Goal: Transaction & Acquisition: Obtain resource

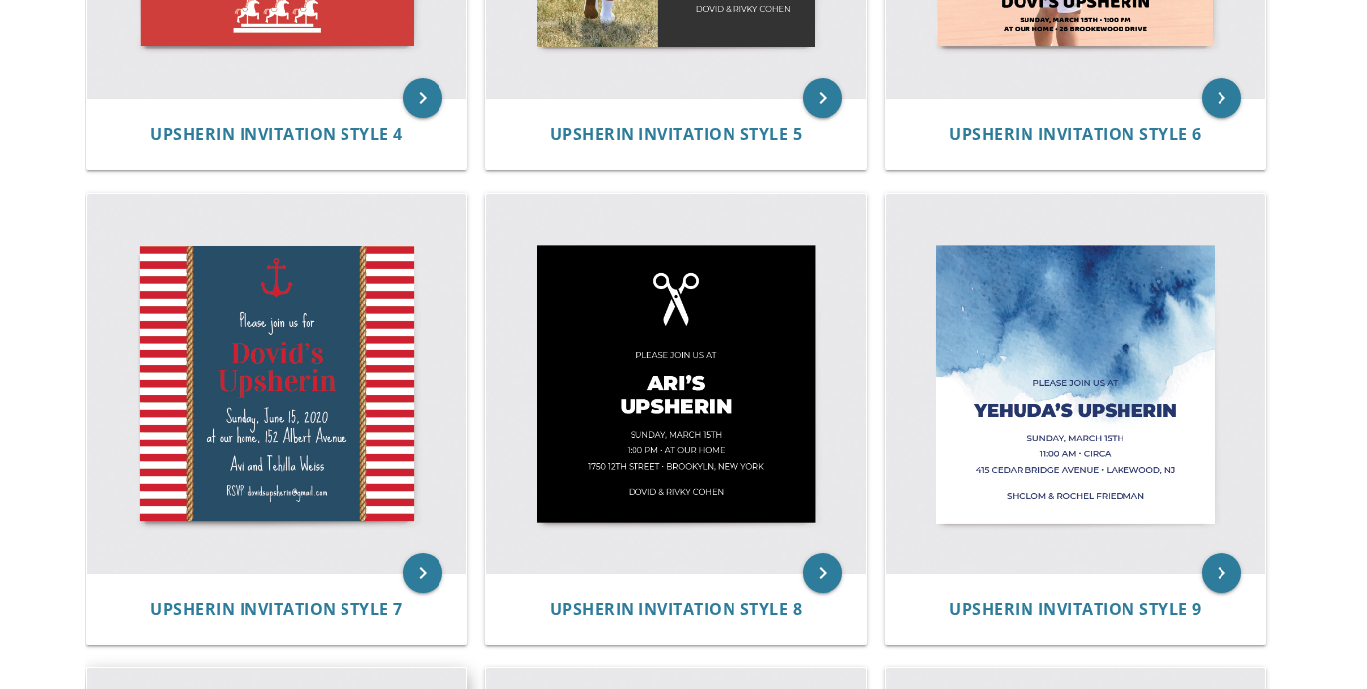
scroll to position [1188, 0]
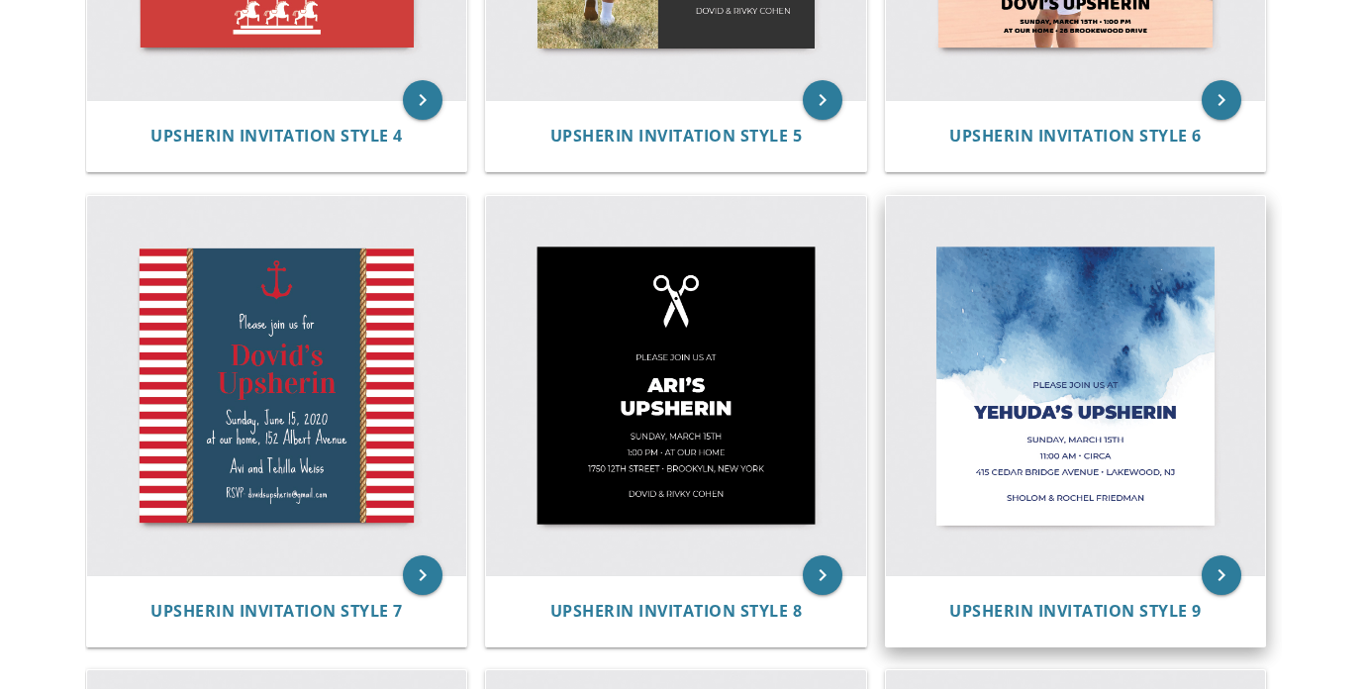
click at [965, 450] on img at bounding box center [1075, 385] width 379 height 379
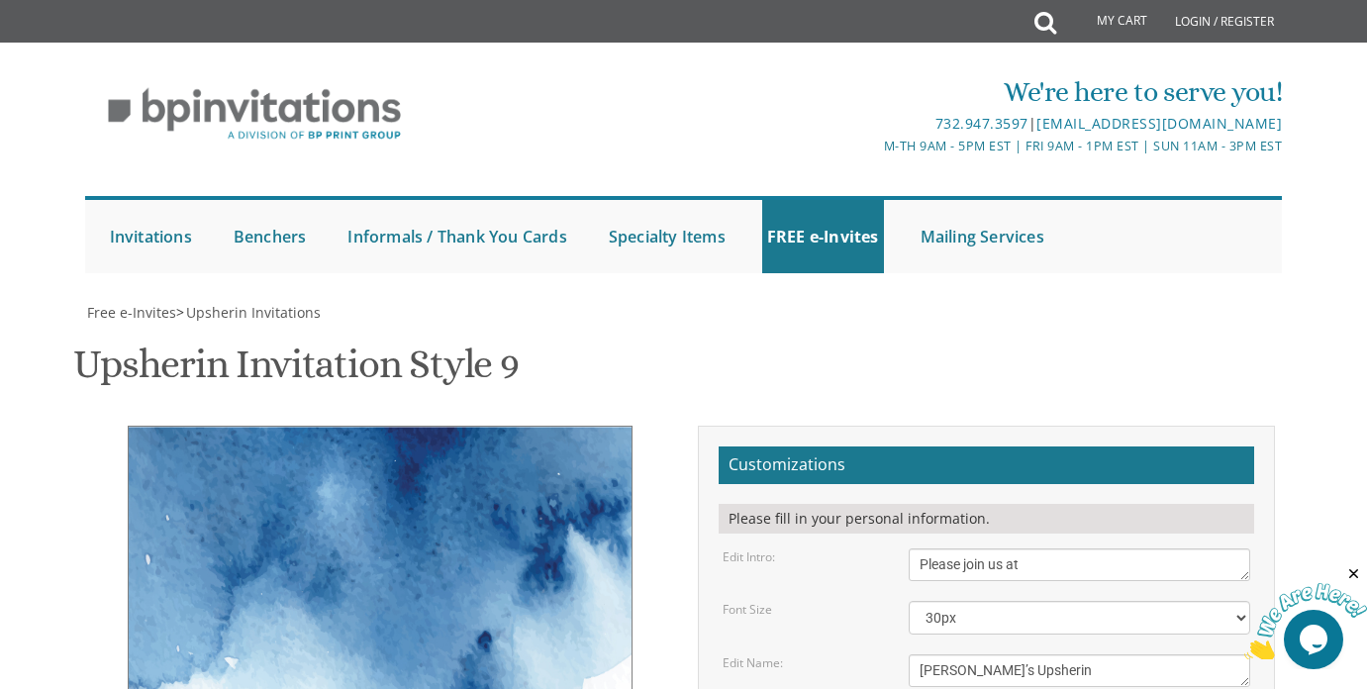
click at [962, 654] on textarea "Yehuda’s Upsherin" at bounding box center [1080, 670] width 342 height 33
type textarea "Yaakov’s Upsherin"
drag, startPoint x: 981, startPoint y: 445, endPoint x: 925, endPoint y: 446, distance: 56.4
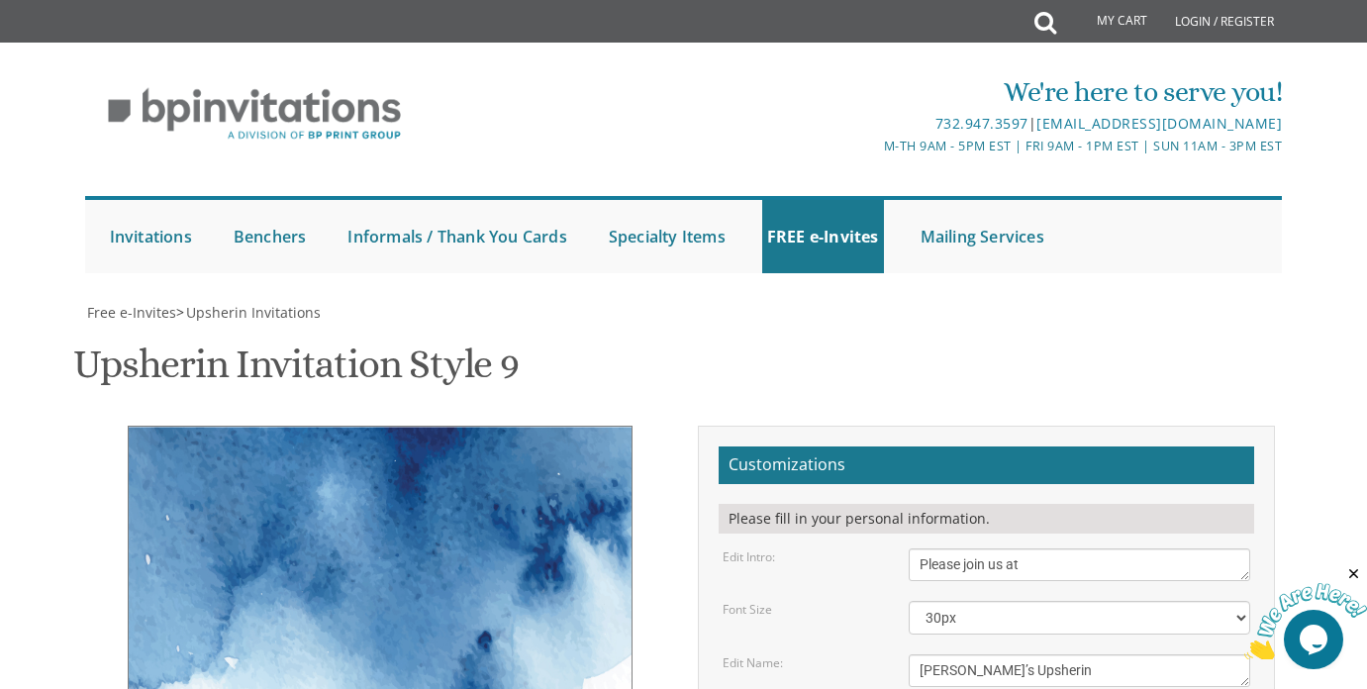
drag, startPoint x: 1205, startPoint y: 460, endPoint x: 917, endPoint y: 464, distance: 288.1
type textarea "Sunday, August 17 3:00 PM 29 Hickory Hill Road"
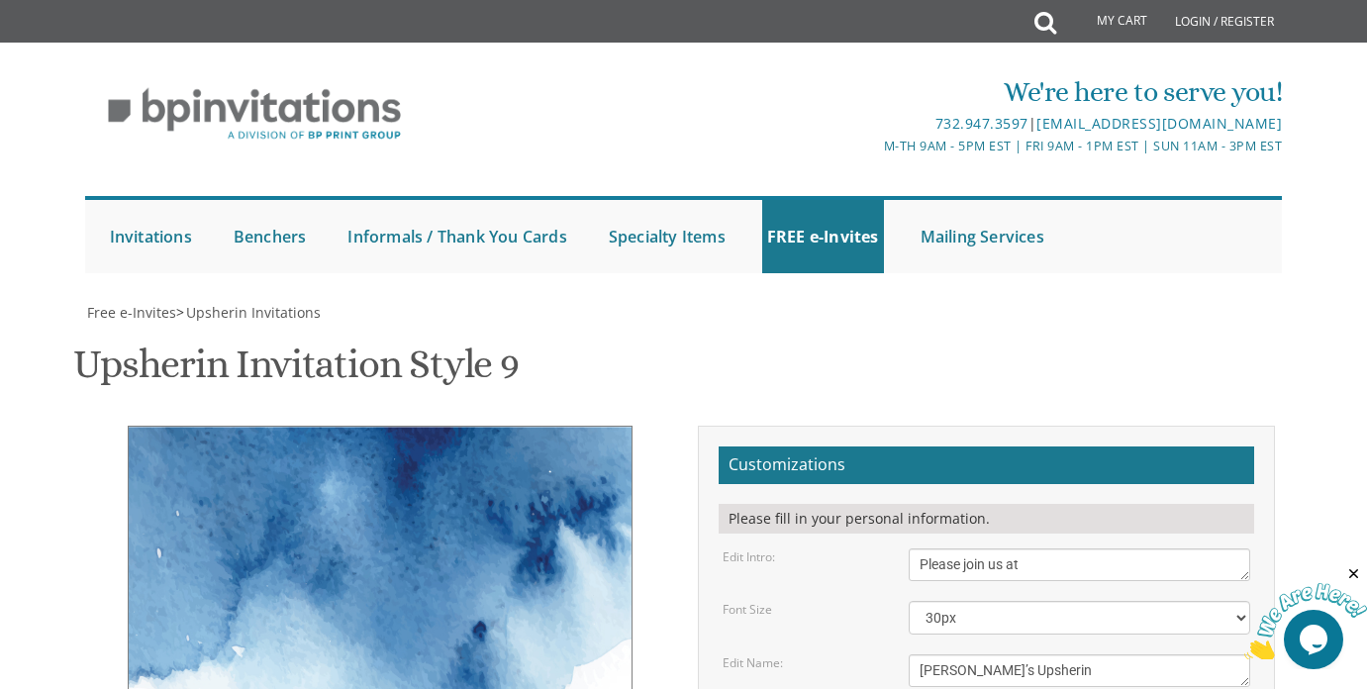
drag, startPoint x: 1121, startPoint y: 522, endPoint x: 910, endPoint y: 519, distance: 210.9
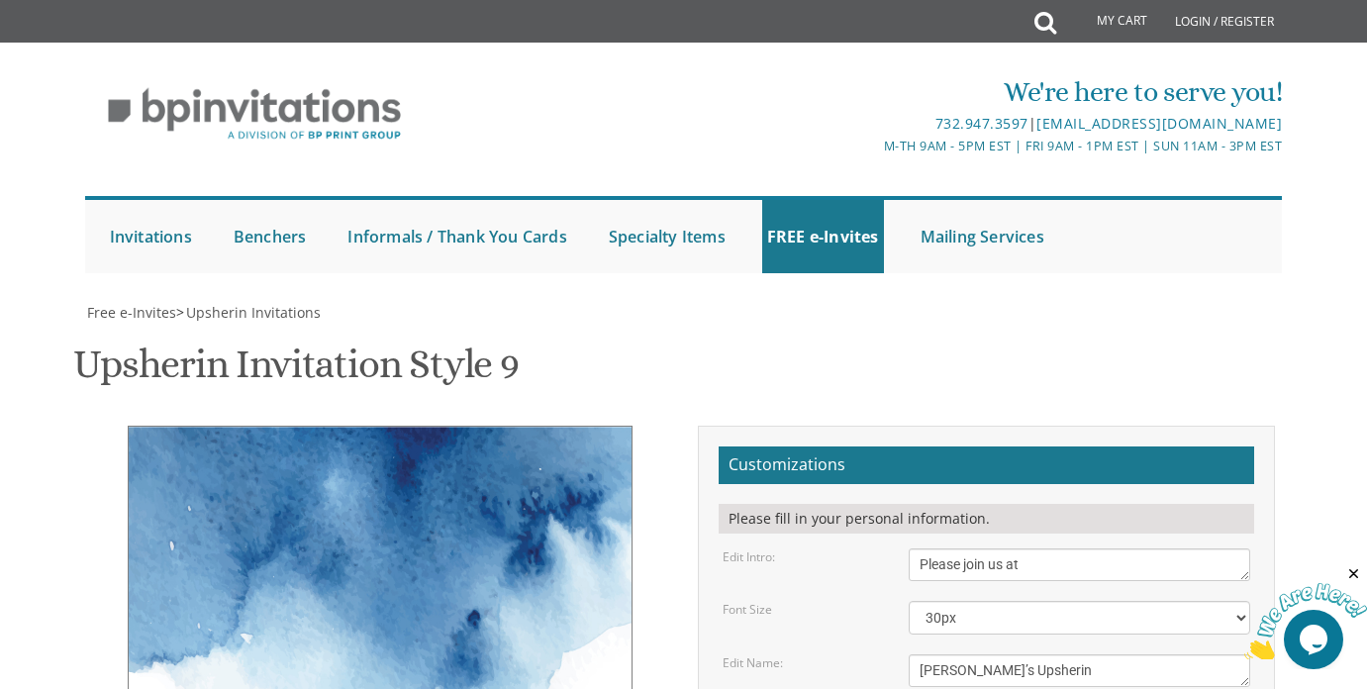
type input "sararschneider4@gmail.com"
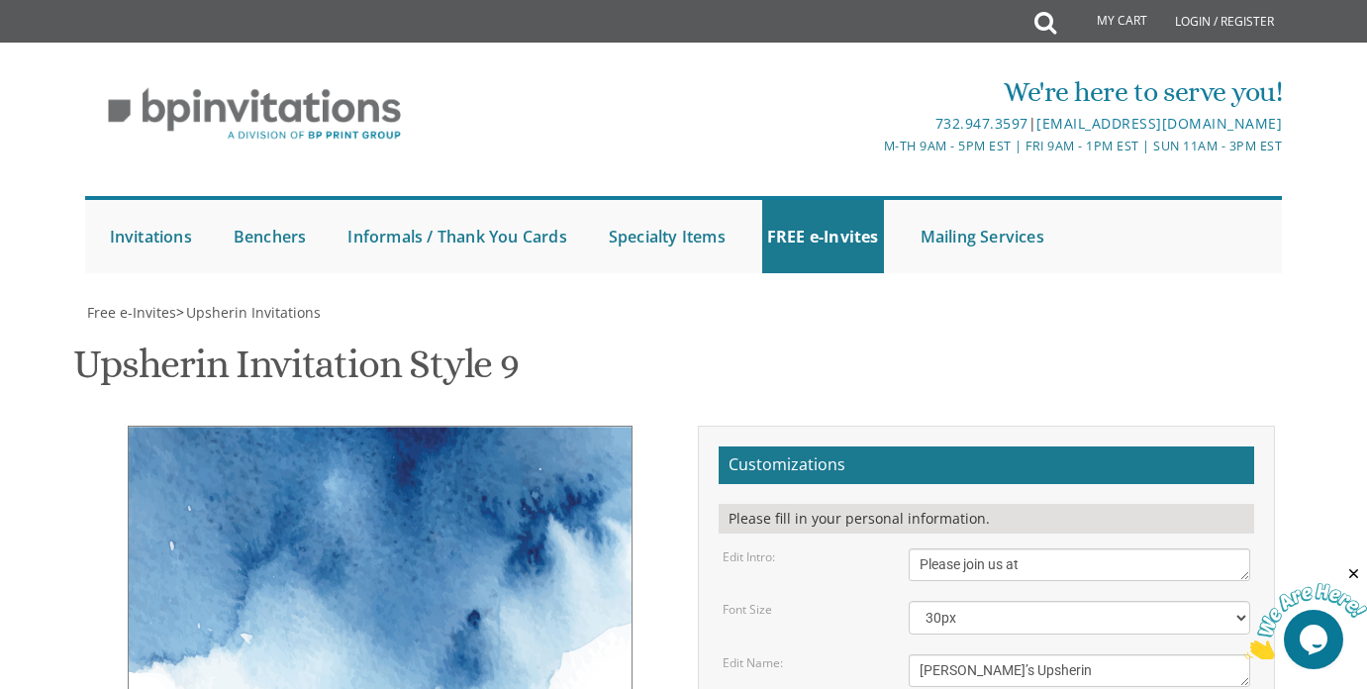
scroll to position [301, 0]
click at [138, 303] on span "Free e-Invites" at bounding box center [131, 312] width 89 height 19
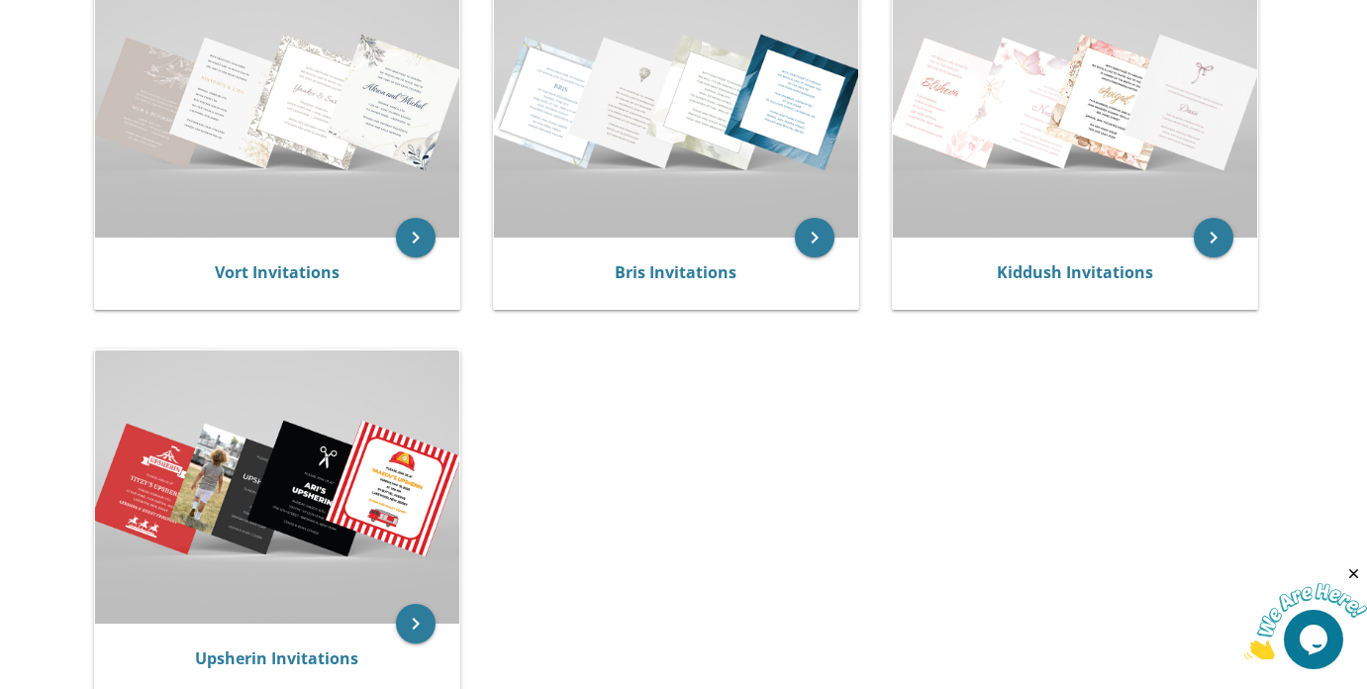
scroll to position [475, 0]
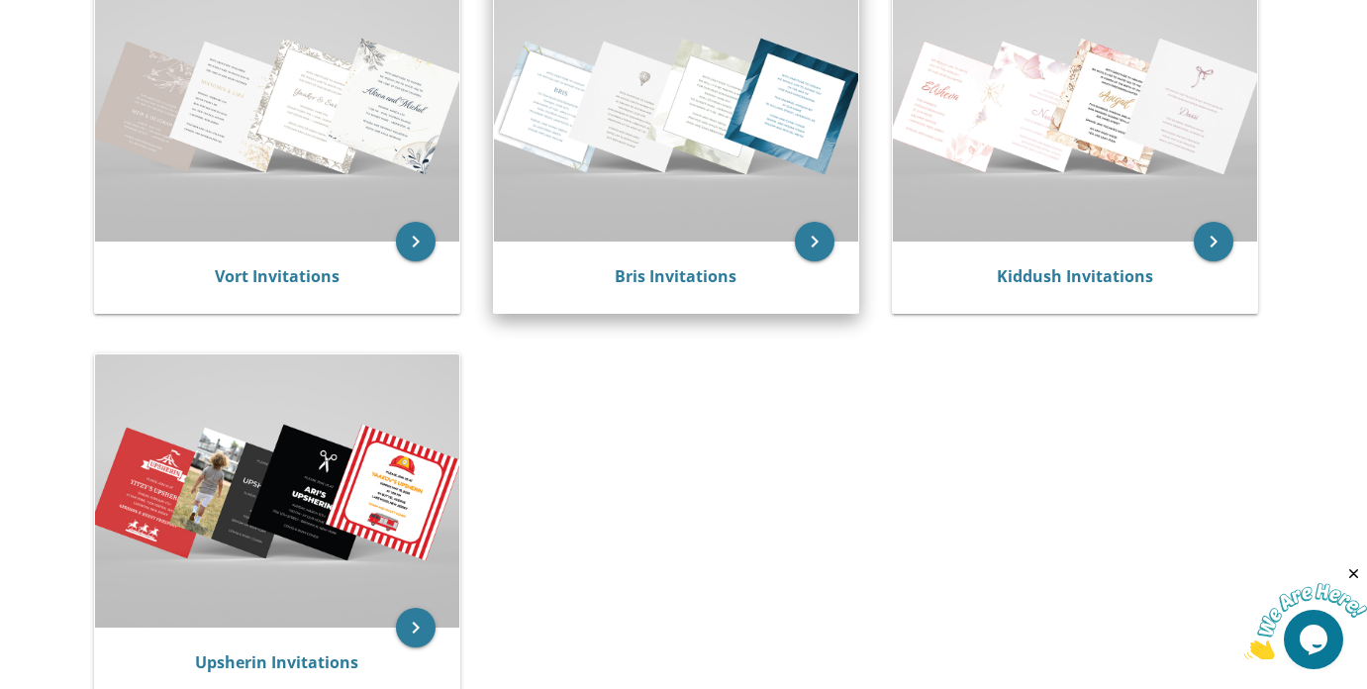
click at [630, 137] on img at bounding box center [676, 104] width 364 height 273
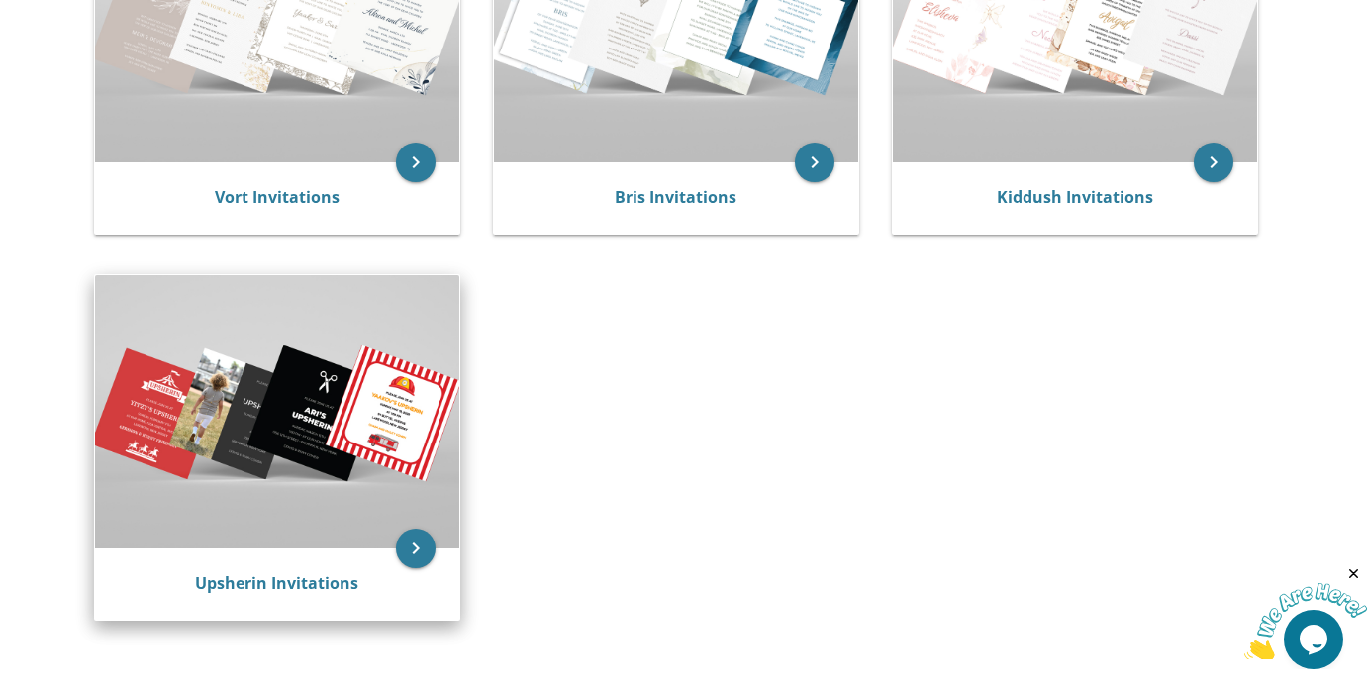
click at [386, 327] on img at bounding box center [277, 411] width 364 height 273
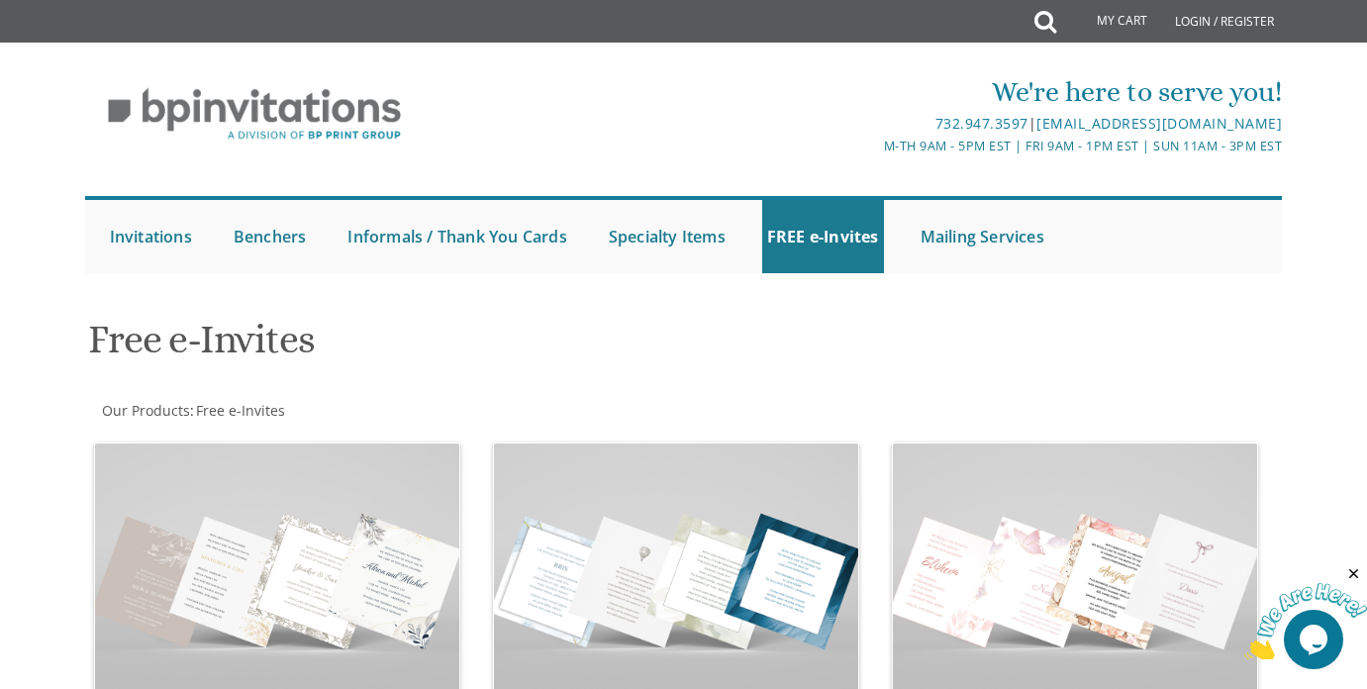
scroll to position [40, 0]
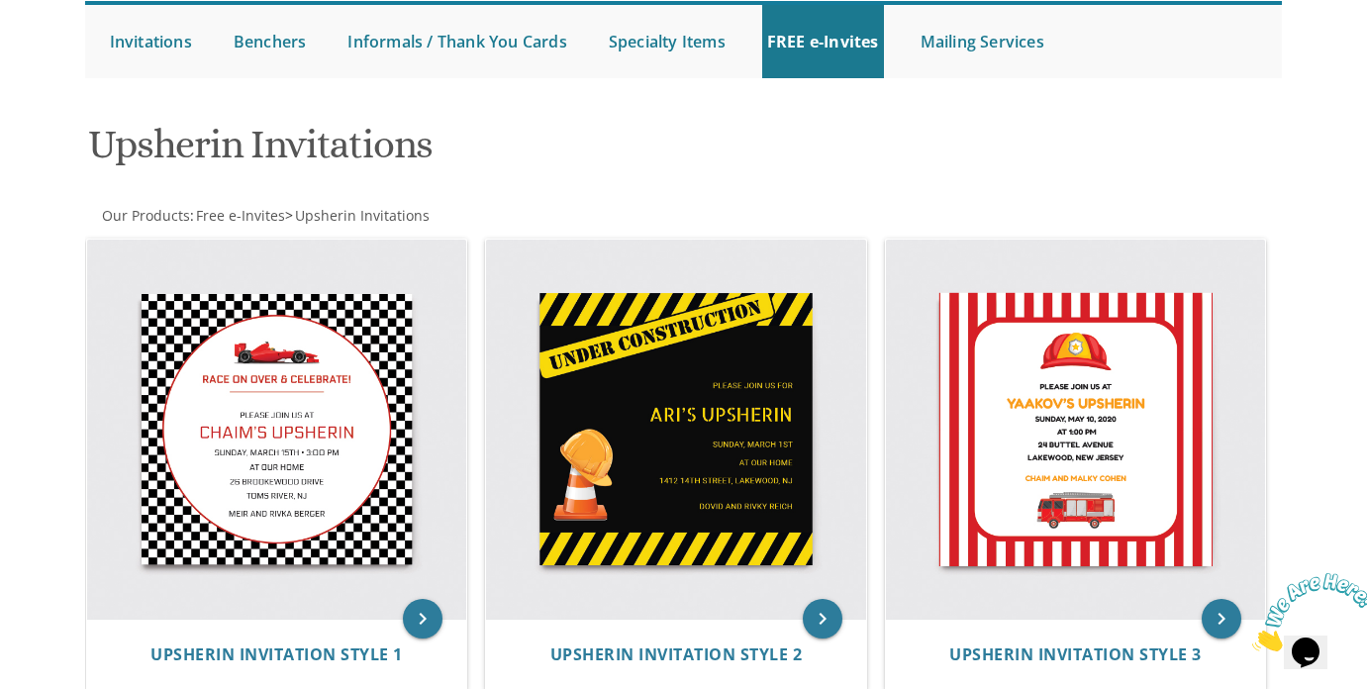
scroll to position [220, 0]
